Goal: Information Seeking & Learning: Stay updated

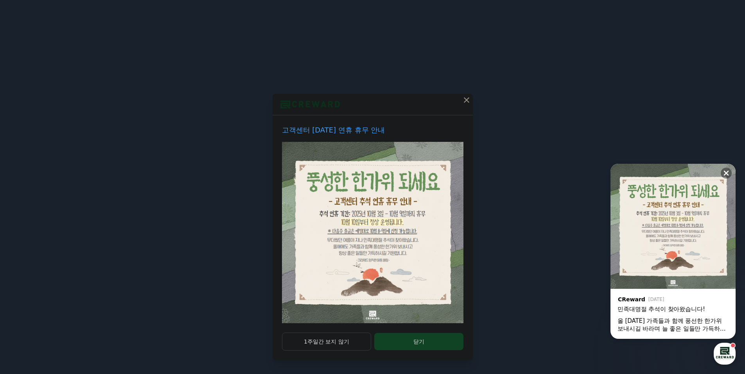
drag, startPoint x: 412, startPoint y: 338, endPoint x: 398, endPoint y: 325, distance: 19.4
click at [412, 339] on button "닫기" at bounding box center [418, 341] width 89 height 17
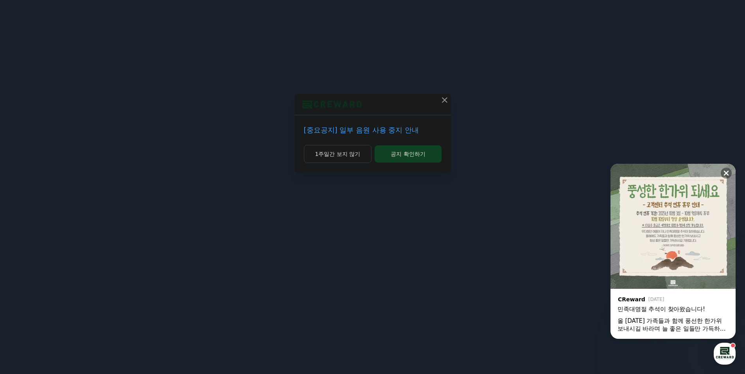
click at [356, 133] on p "[중요공지] 일부 음원 사용 중지 안내" at bounding box center [373, 130] width 138 height 11
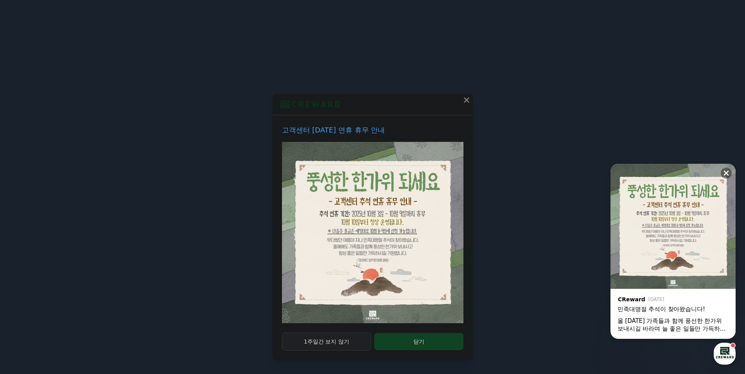
click at [324, 341] on button "1주일간 보지 않기" at bounding box center [327, 342] width 90 height 18
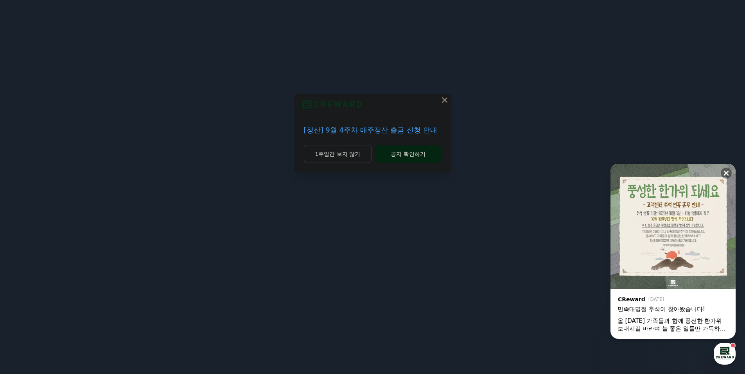
click at [391, 154] on button "공지 확인하기" at bounding box center [407, 153] width 66 height 17
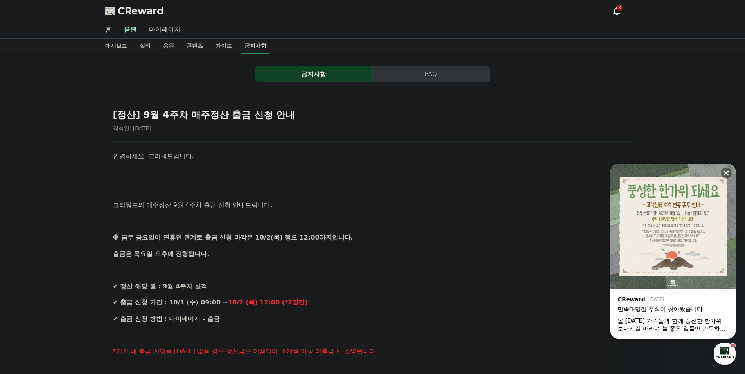
click at [261, 43] on link "공지사항" at bounding box center [255, 46] width 28 height 15
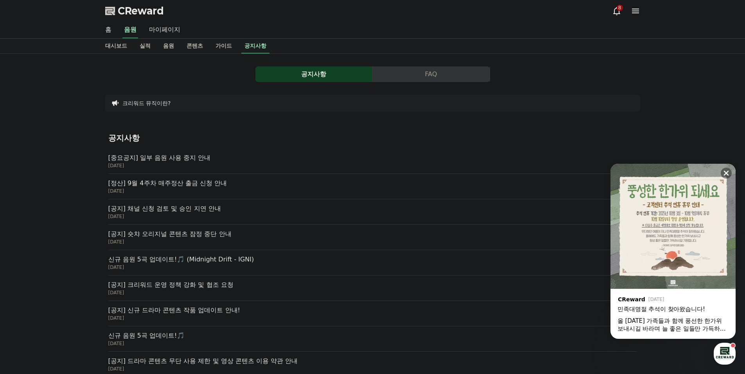
click at [195, 158] on p "[중요공지] 일부 음원 사용 중지 안내" at bounding box center [372, 157] width 528 height 9
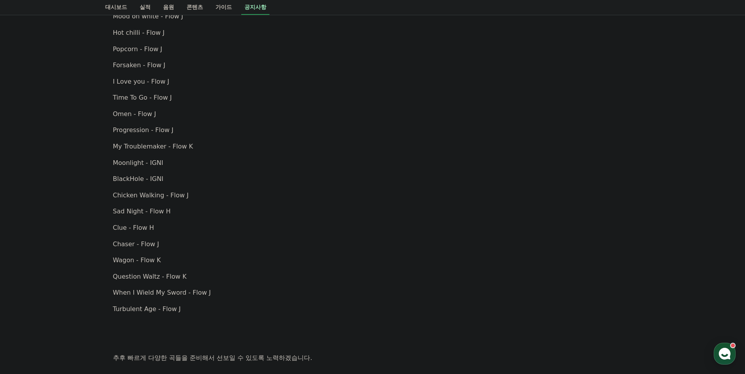
scroll to position [211, 0]
